Goal: Obtain resource: Download file/media

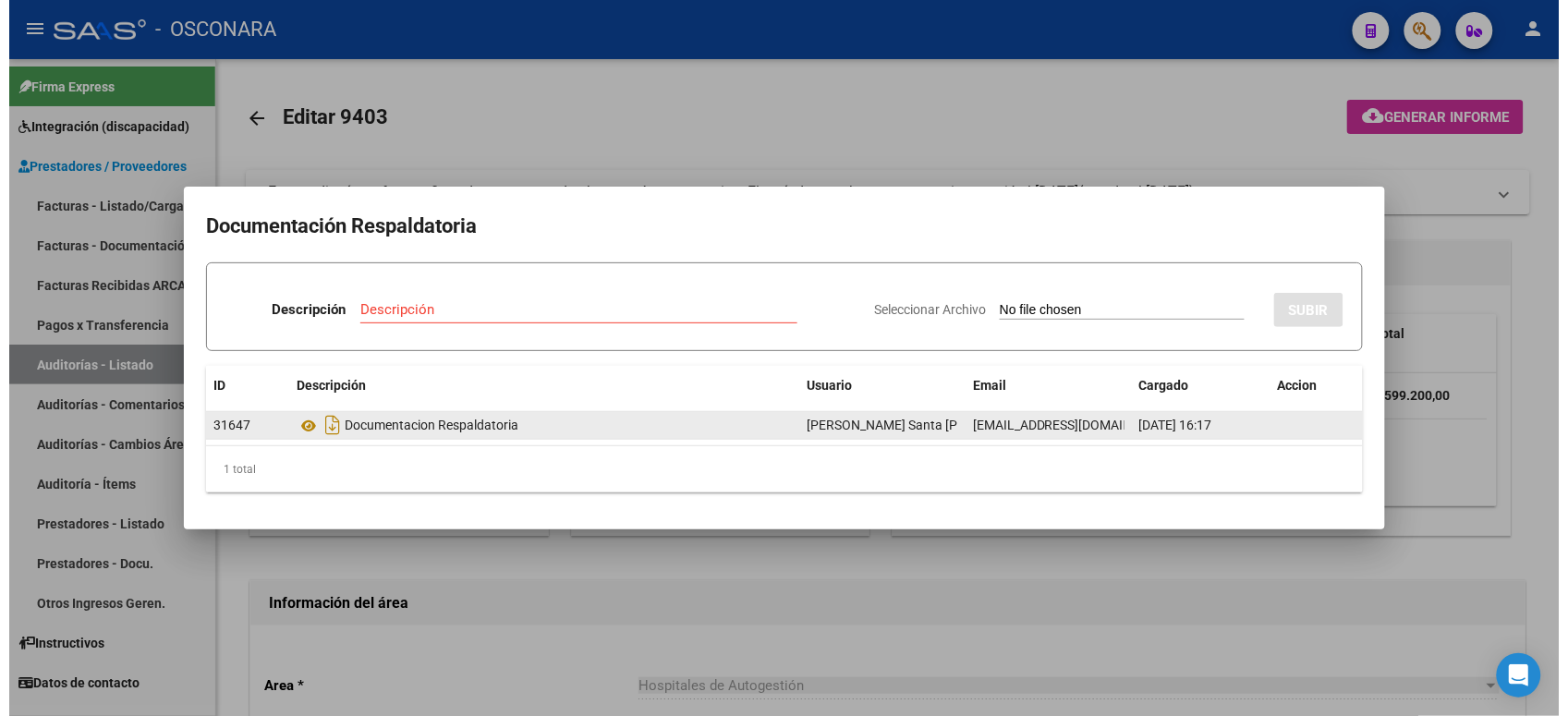
scroll to position [692, 0]
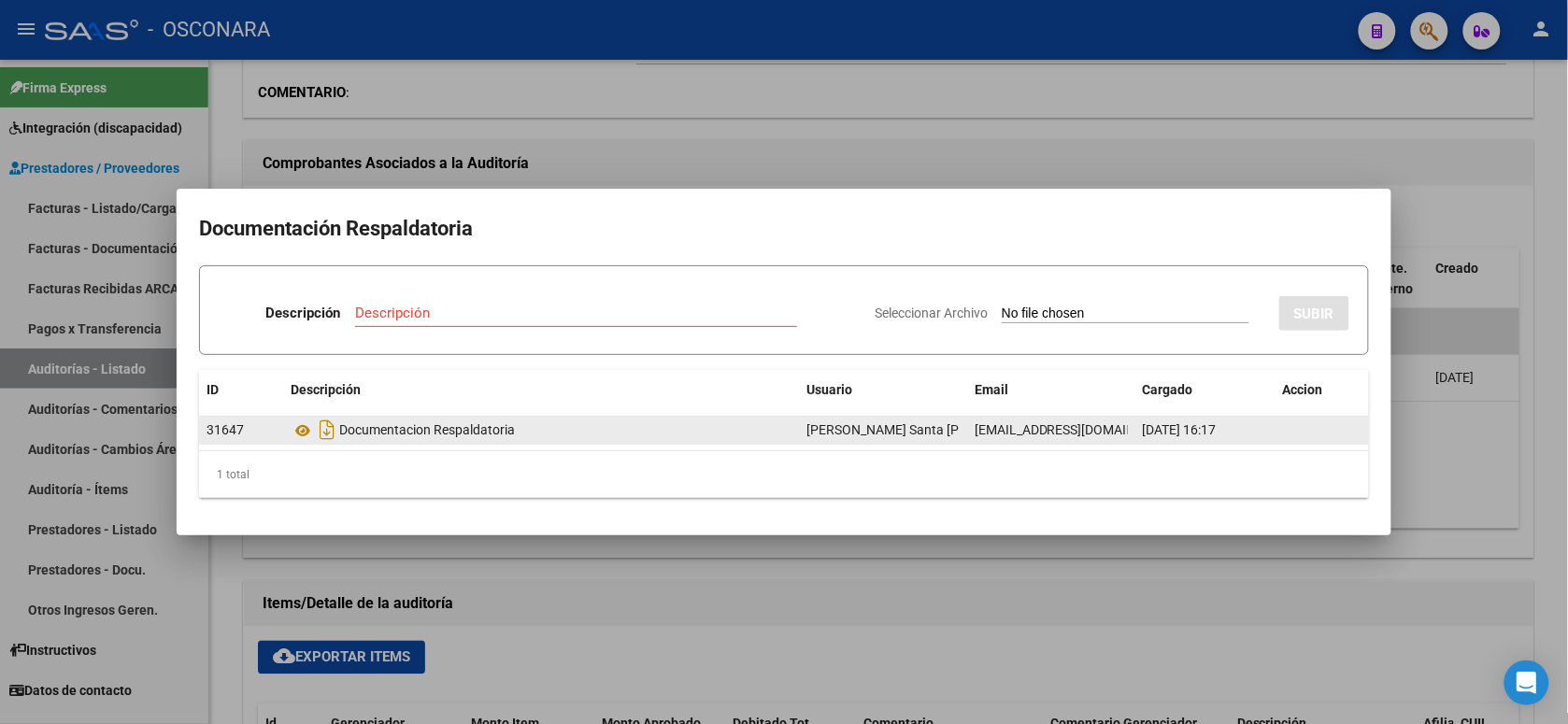
click at [356, 434] on div "Documentacion Respaldatoria" at bounding box center [541, 430] width 501 height 30
click at [306, 435] on icon at bounding box center [302, 430] width 24 height 23
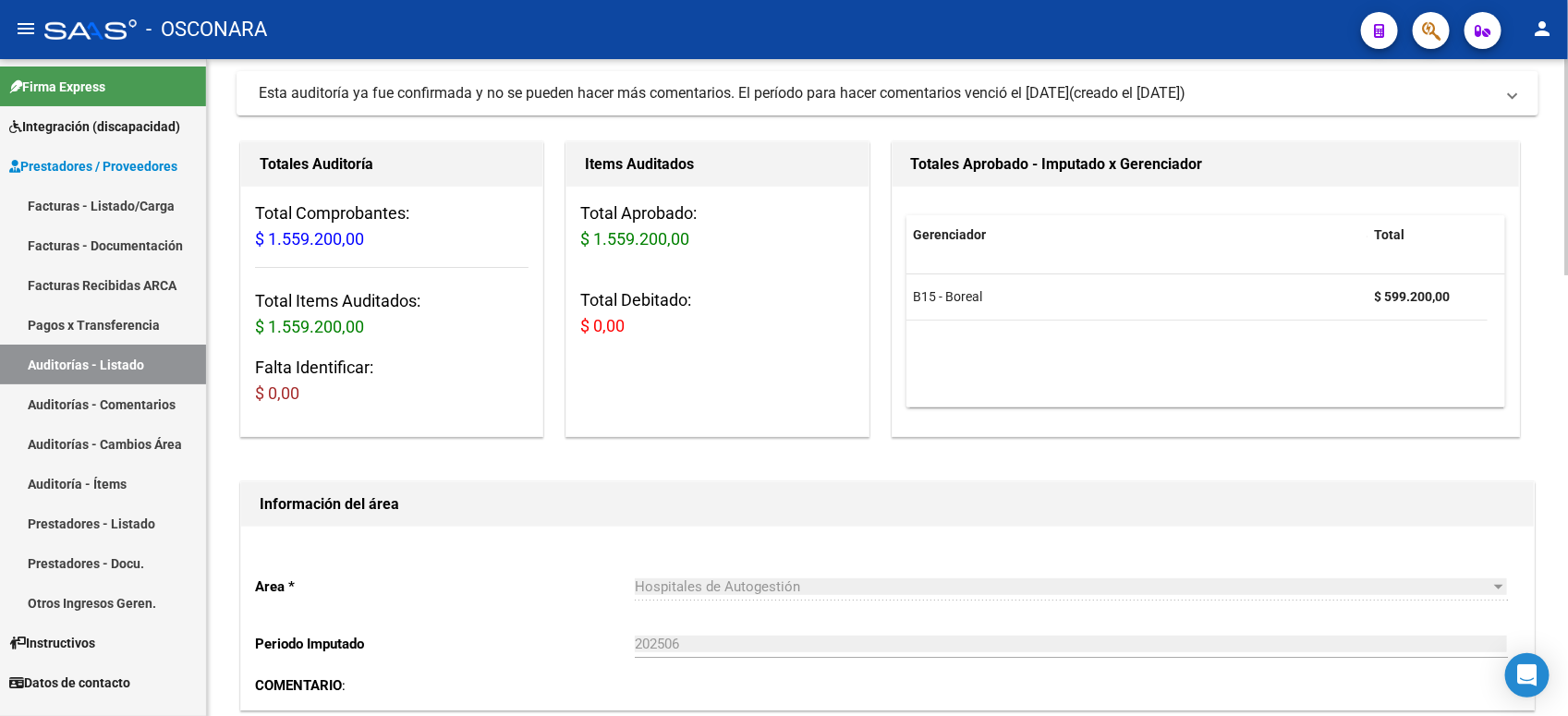
scroll to position [0, 0]
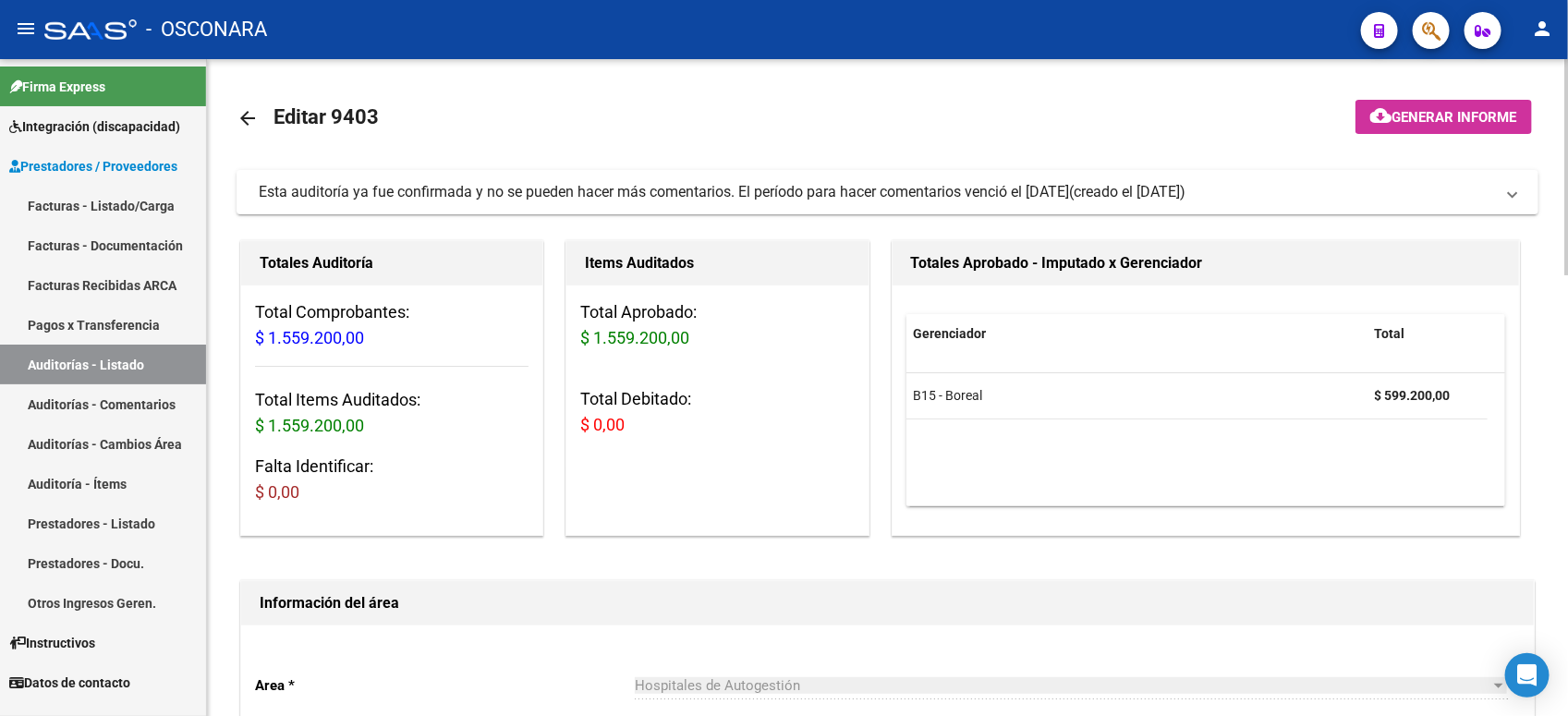
click at [251, 117] on mat-icon "arrow_back" at bounding box center [248, 118] width 23 height 23
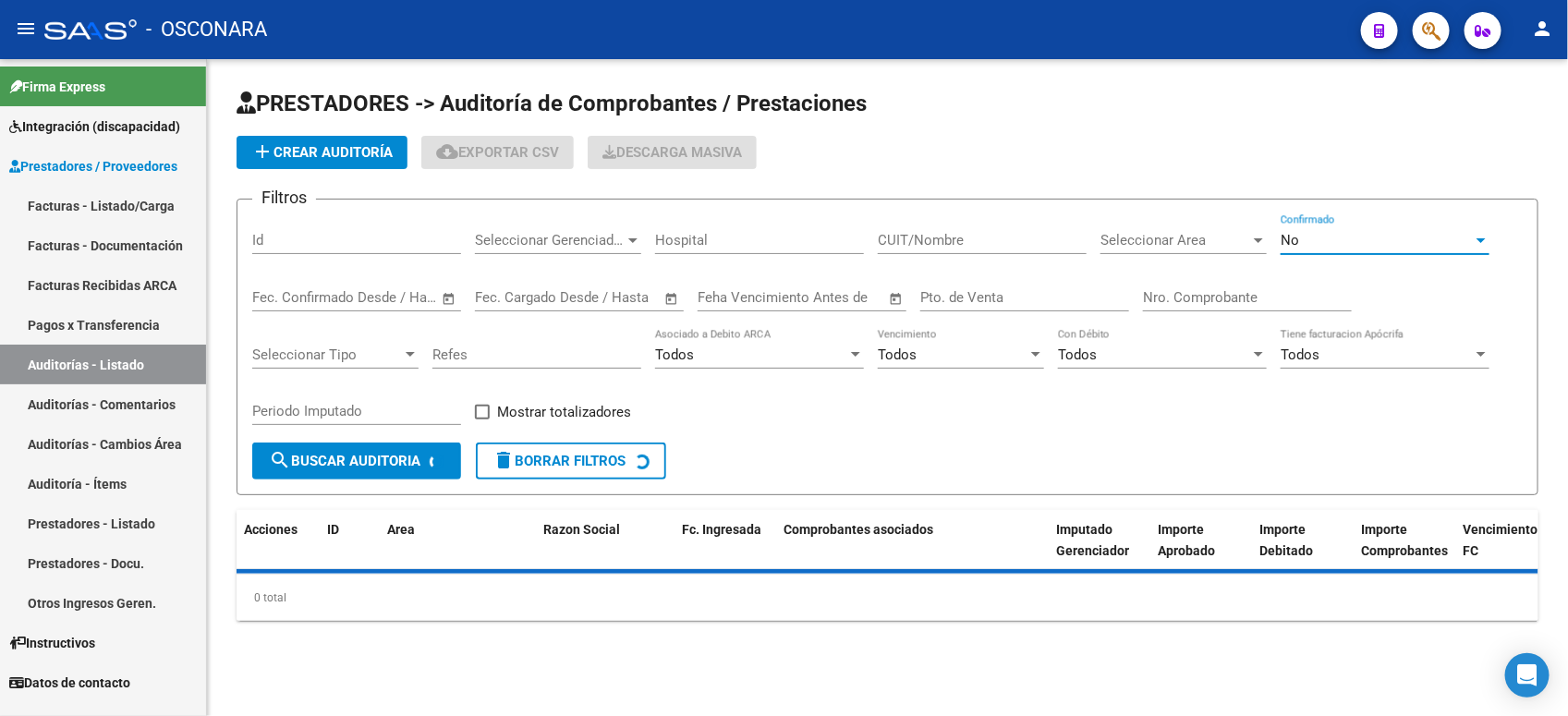
click at [1316, 241] on div "No" at bounding box center [1376, 240] width 193 height 17
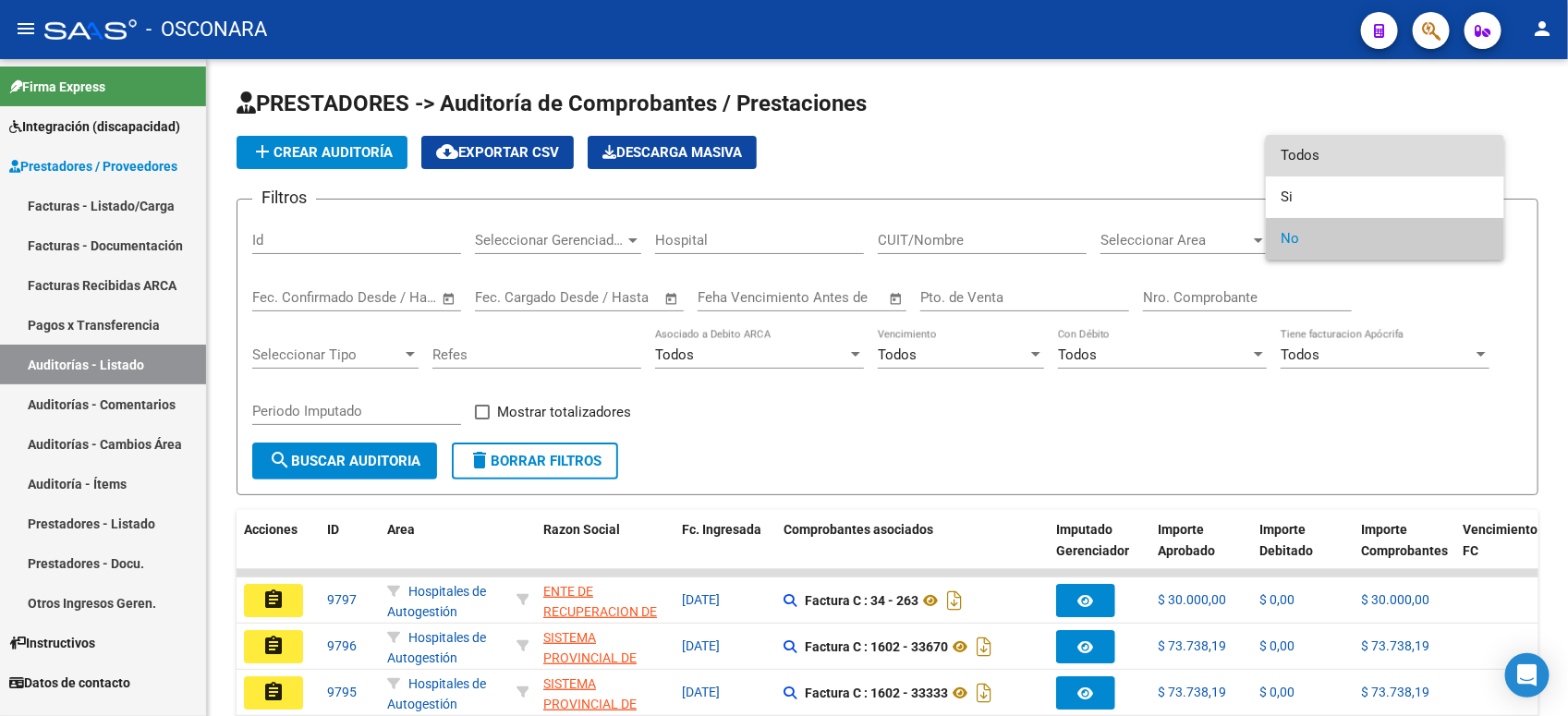
click at [1295, 157] on span "Todos" at bounding box center [1384, 155] width 209 height 41
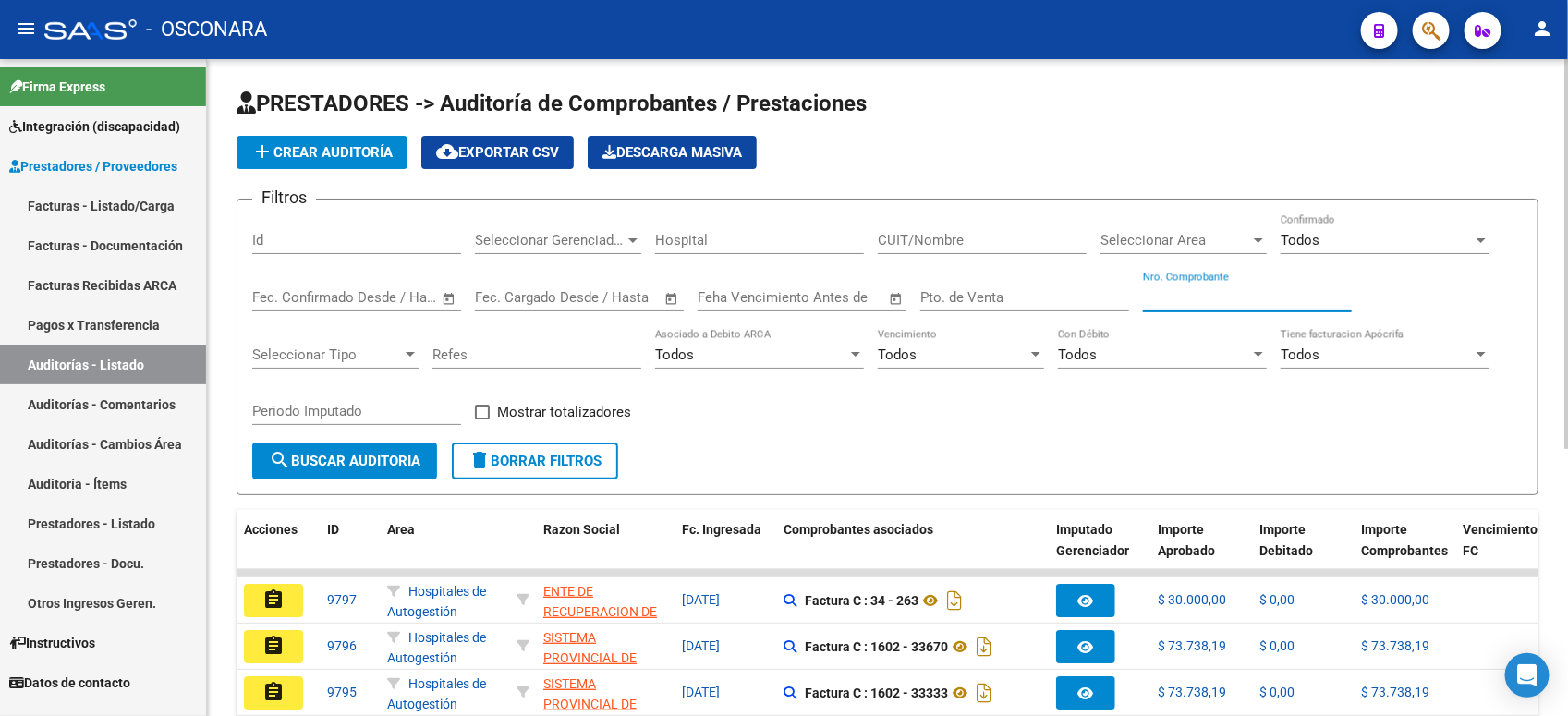
click at [1259, 289] on input "Nro. Comprobante" at bounding box center [1247, 297] width 209 height 17
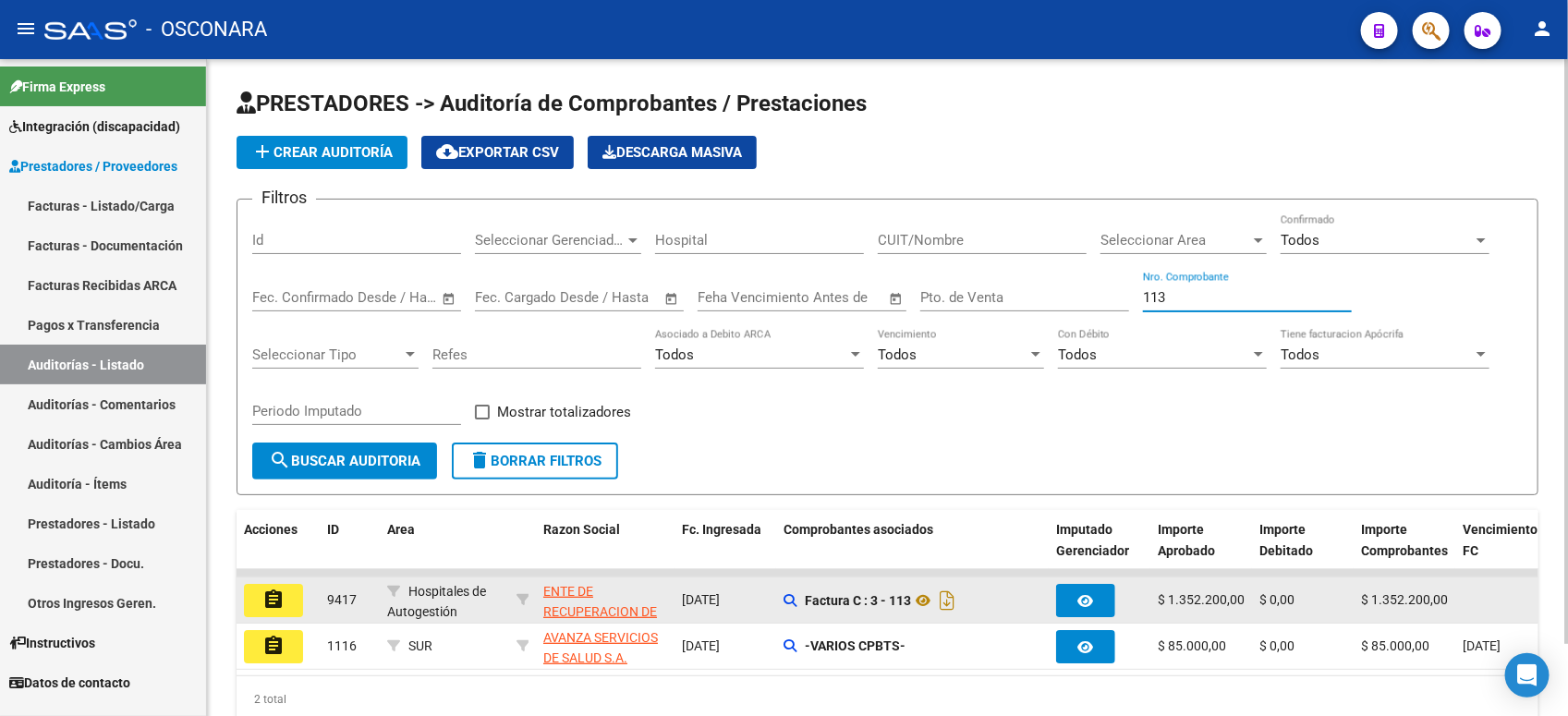
type input "113"
click at [273, 589] on mat-icon "assignment" at bounding box center [273, 599] width 23 height 23
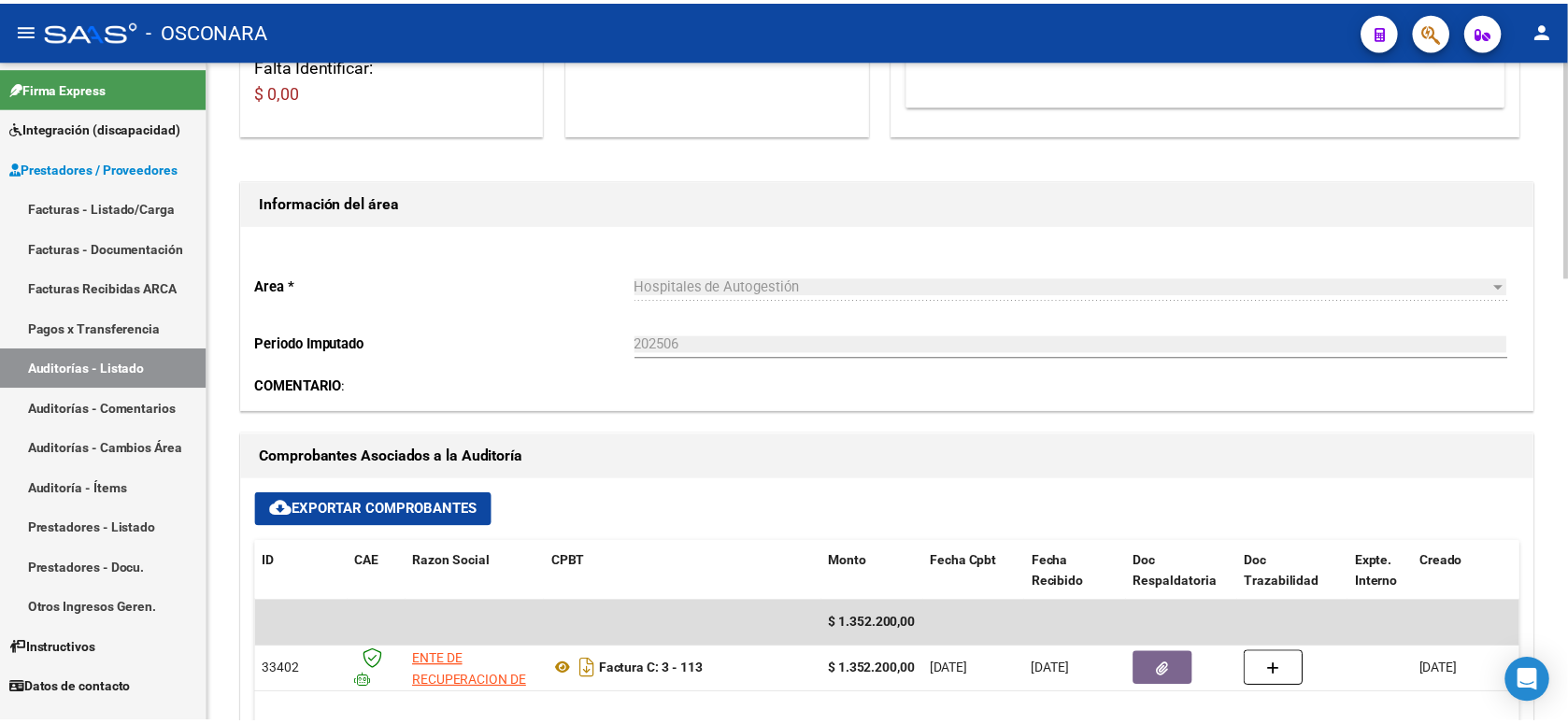
scroll to position [584, 0]
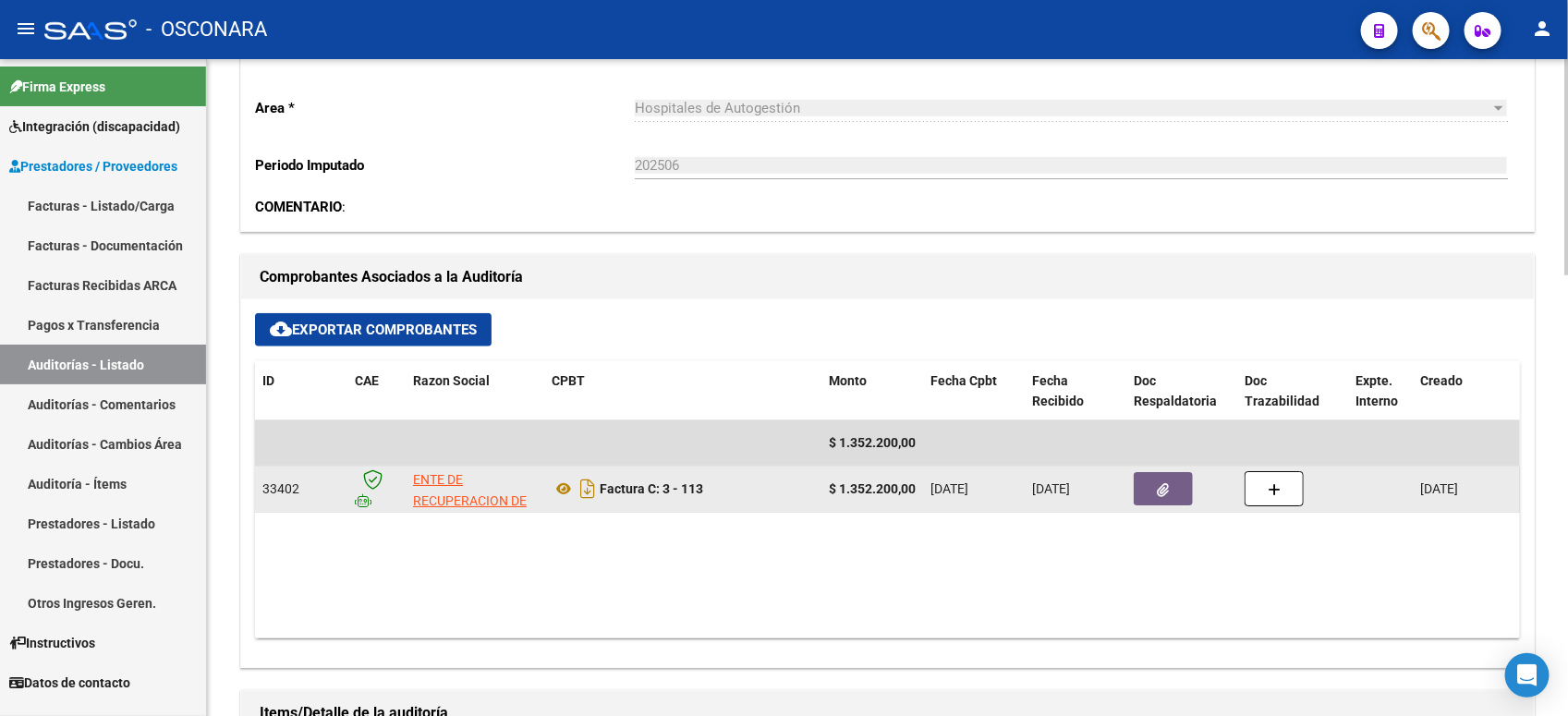
click at [1164, 485] on icon "button" at bounding box center [1163, 490] width 12 height 14
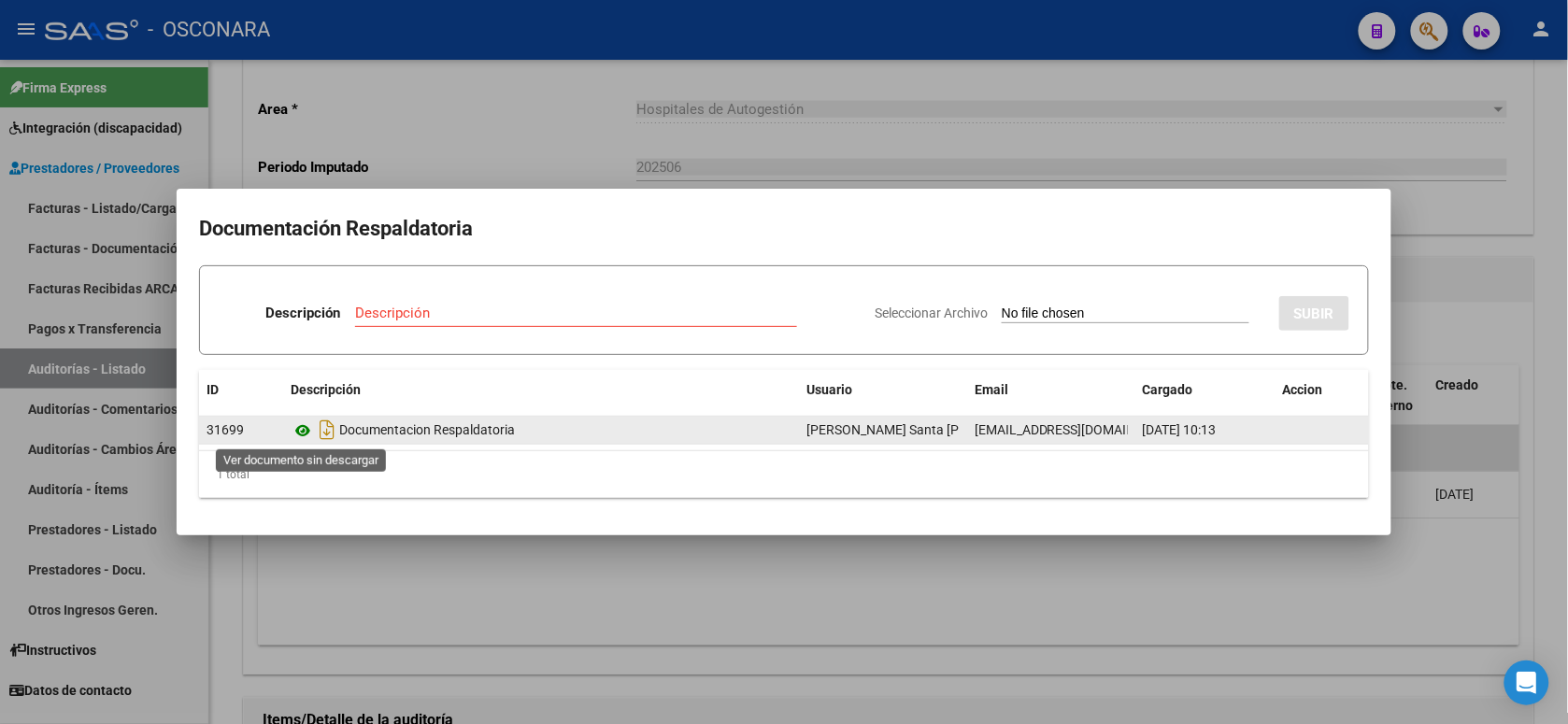
click at [304, 427] on icon at bounding box center [302, 430] width 24 height 23
click at [296, 432] on icon at bounding box center [302, 430] width 24 height 23
click at [297, 431] on icon at bounding box center [302, 430] width 24 height 23
